Goal: Navigation & Orientation: Find specific page/section

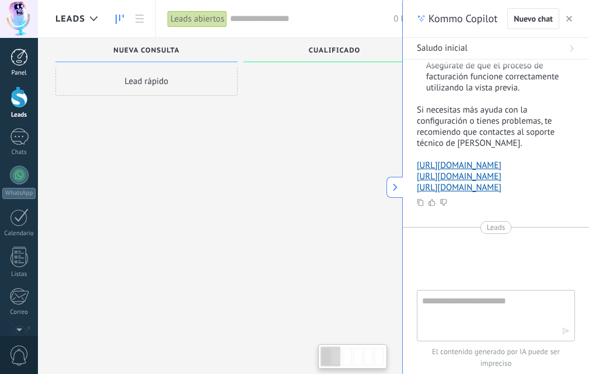
click at [29, 71] on div "Panel" at bounding box center [19, 73] width 34 height 8
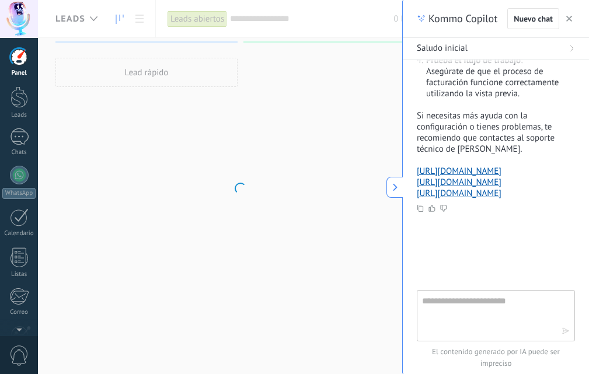
scroll to position [11, 0]
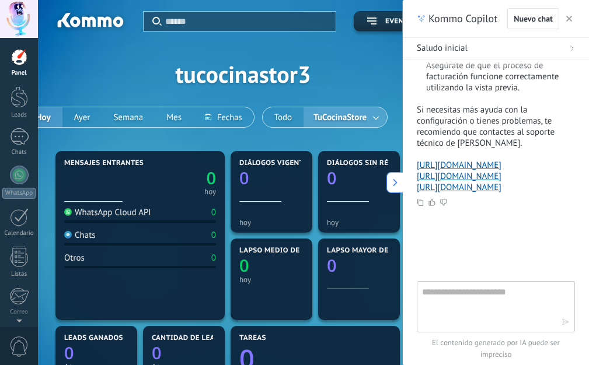
click at [400, 187] on button at bounding box center [395, 182] width 16 height 21
